Goal: Entertainment & Leisure: Consume media (video, audio)

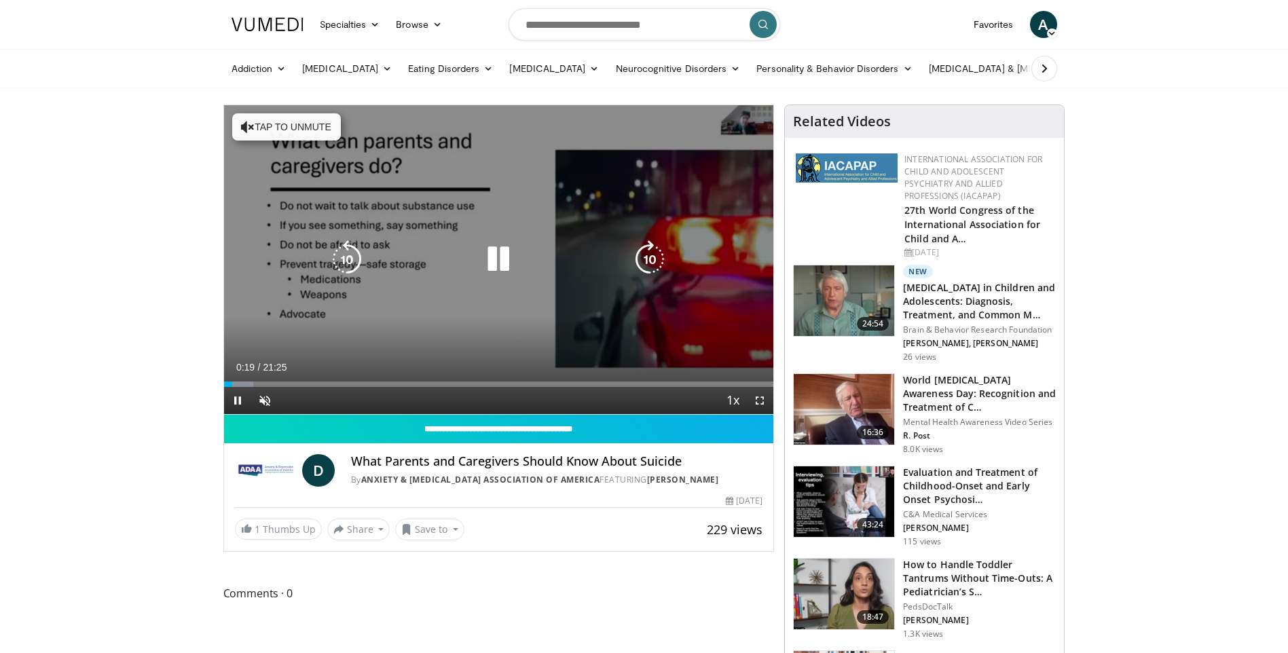
click at [246, 121] on icon "Video Player" at bounding box center [248, 127] width 14 height 14
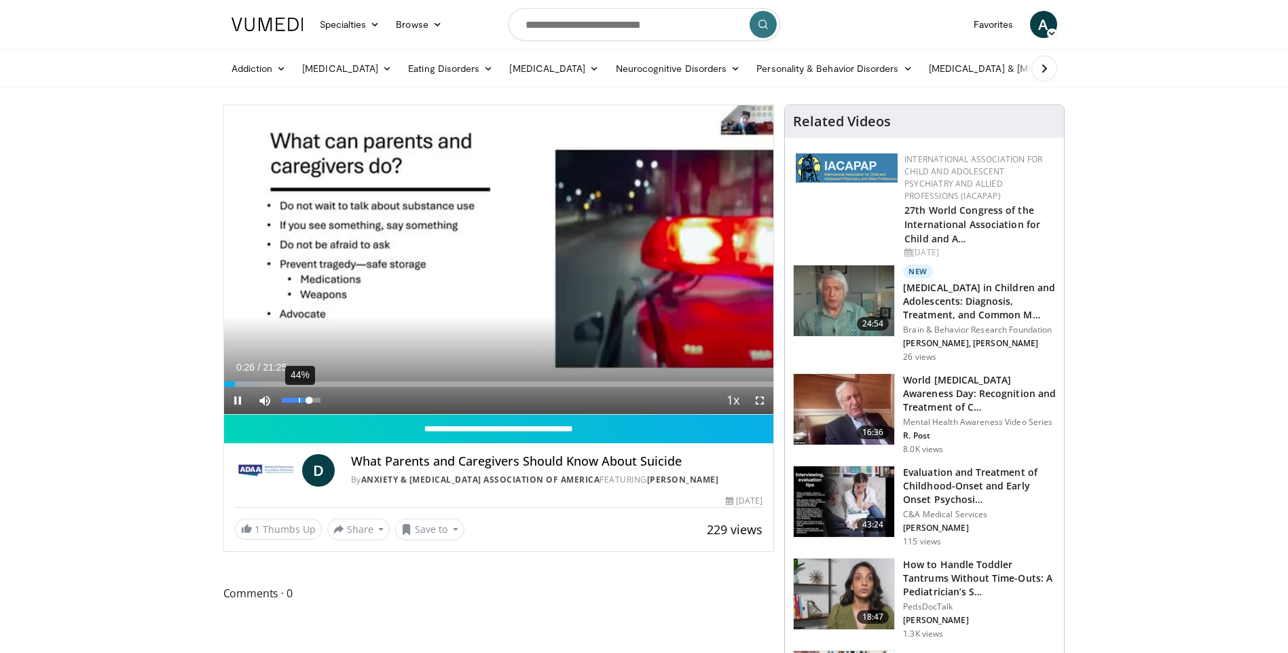
click at [299, 398] on video-js "**********" at bounding box center [499, 259] width 550 height 309
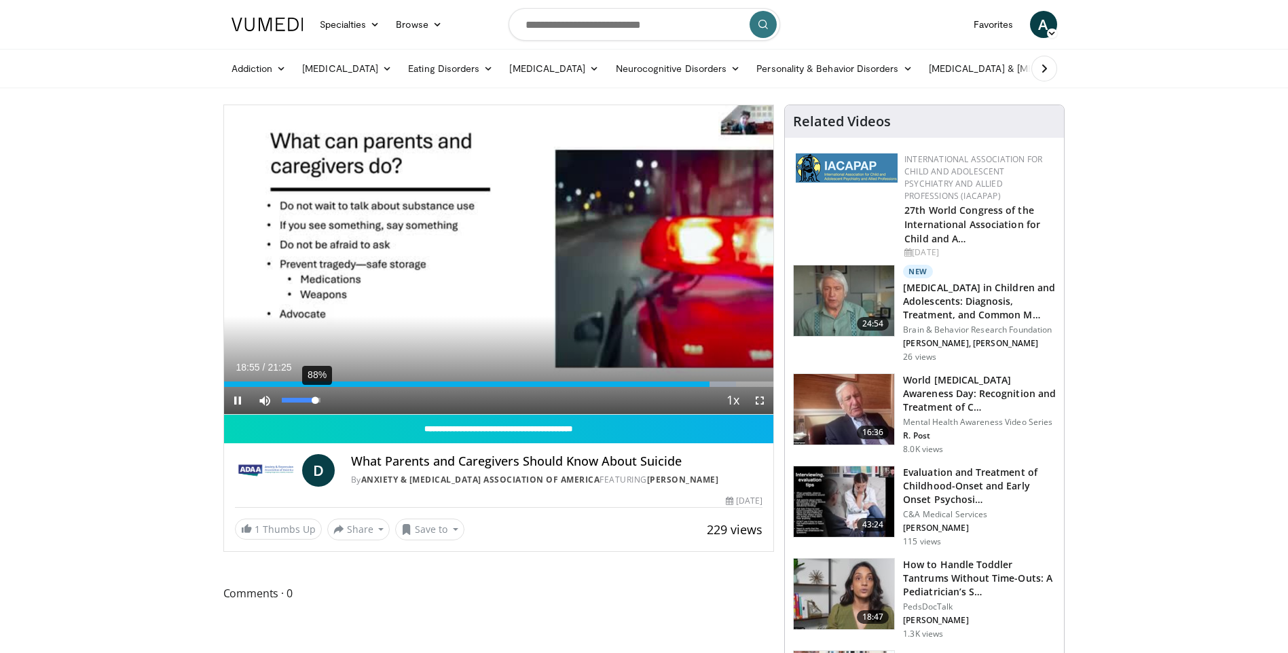
click at [316, 400] on div "88%" at bounding box center [301, 400] width 39 height 5
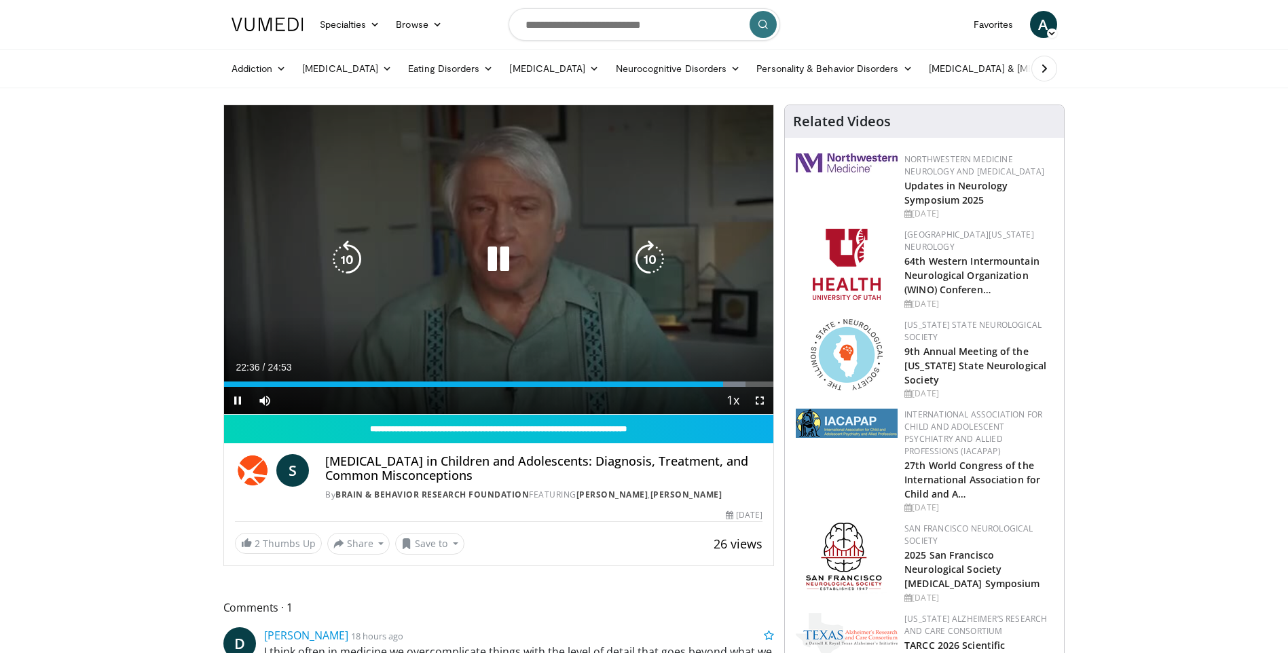
click at [561, 239] on div "10 seconds Tap to unmute" at bounding box center [499, 259] width 550 height 309
